Goal: Transaction & Acquisition: Purchase product/service

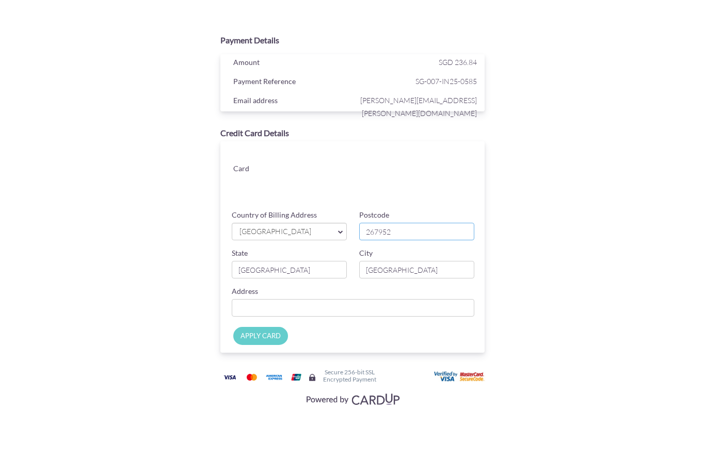
type input "267952"
type input "[STREET_ADDRESS]"
click at [570, 236] on div "Payment Details Amount SGD 236.84 Payment Reference SG-007-IN25-0585 Email addr…" at bounding box center [352, 219] width 503 height 380
click at [270, 336] on input "APPLY CARD" at bounding box center [260, 336] width 55 height 18
type input "Applying..."
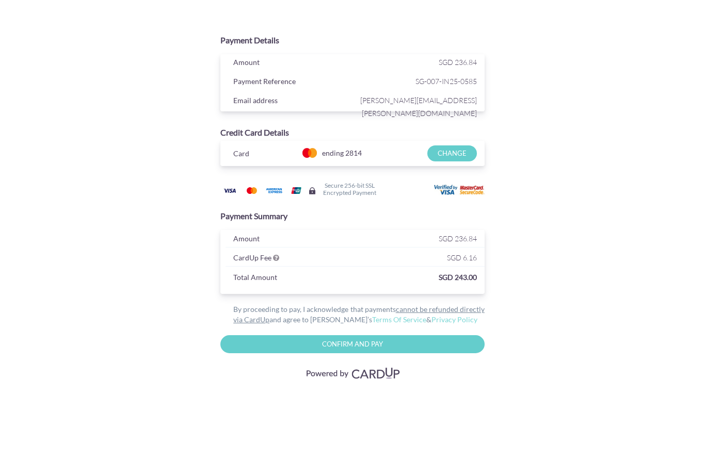
click at [446, 345] on input "Confirm and Pay" at bounding box center [352, 344] width 264 height 18
type input "Please wait..."
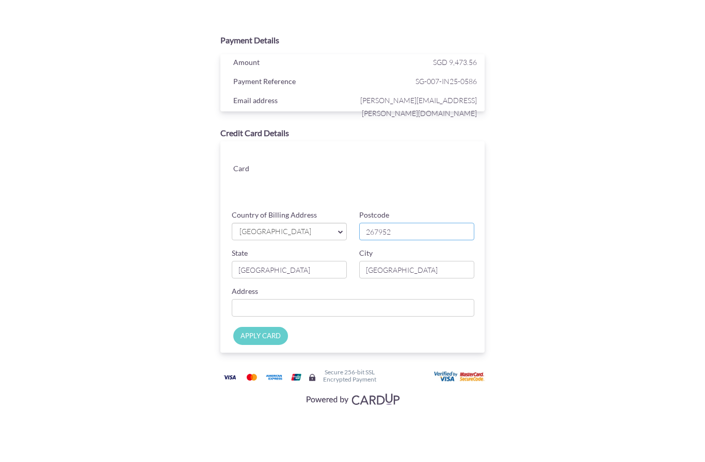
type input "267952"
type input "[STREET_ADDRESS]"
click at [271, 339] on input "APPLY CARD" at bounding box center [260, 336] width 55 height 18
type input "Applying..."
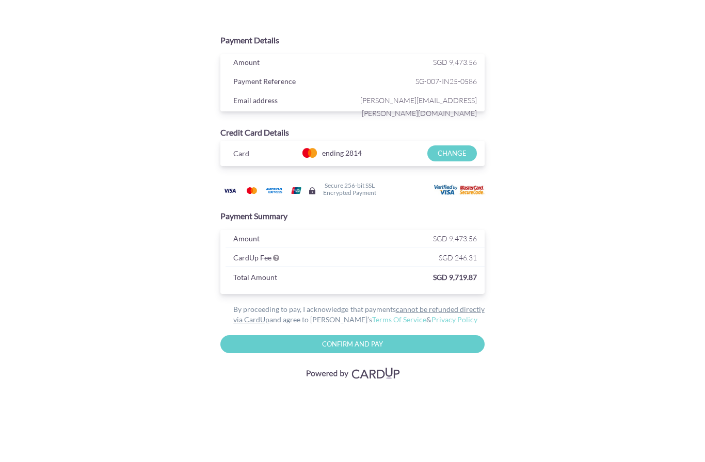
click at [396, 346] on input "Confirm and Pay" at bounding box center [352, 344] width 264 height 18
type input "Please wait..."
